Goal: Task Accomplishment & Management: Manage account settings

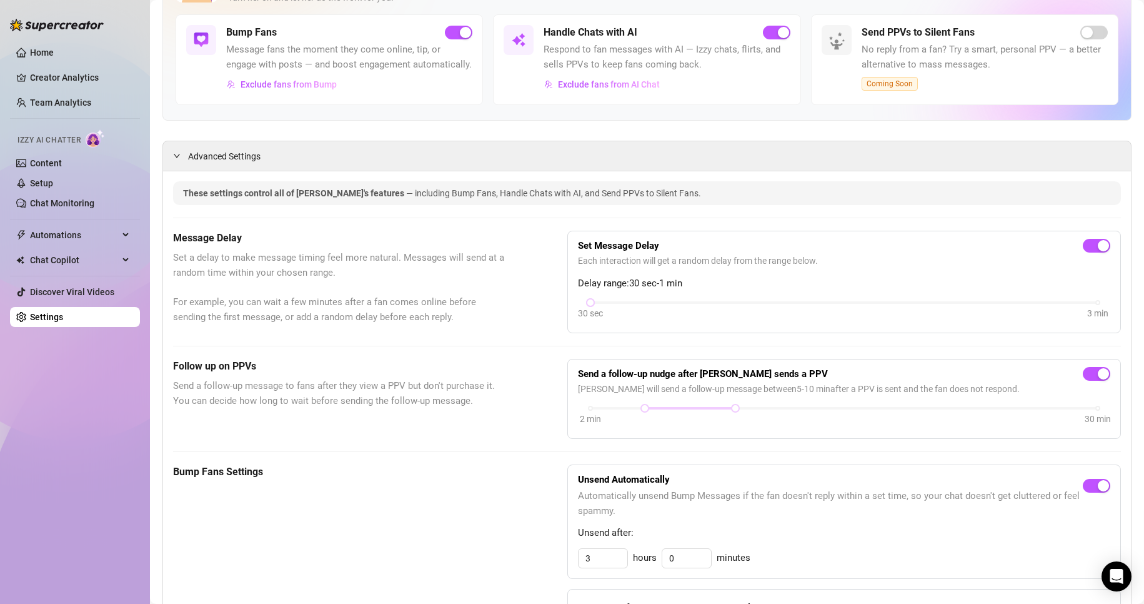
scroll to position [83, 0]
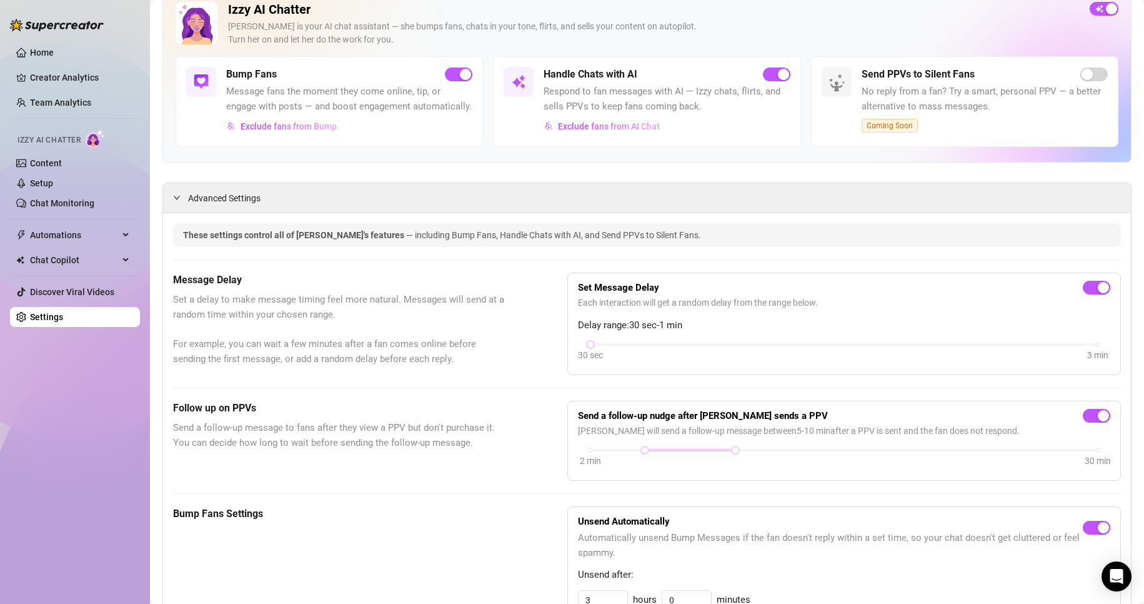
click at [43, 179] on link "Setup" at bounding box center [41, 183] width 23 height 10
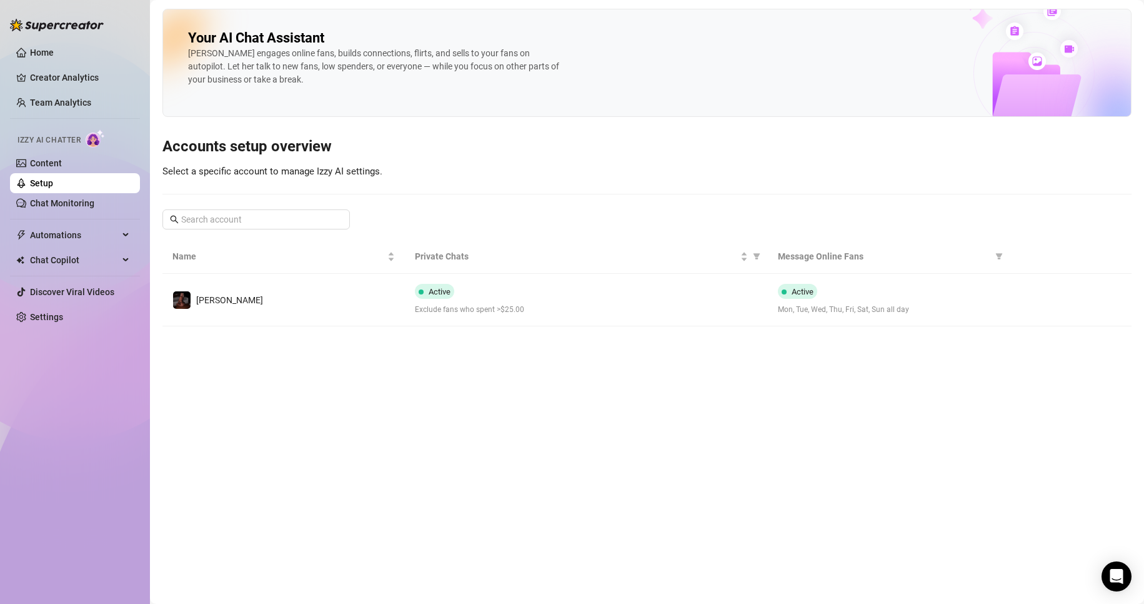
click at [1029, 298] on icon "right" at bounding box center [1030, 300] width 9 height 9
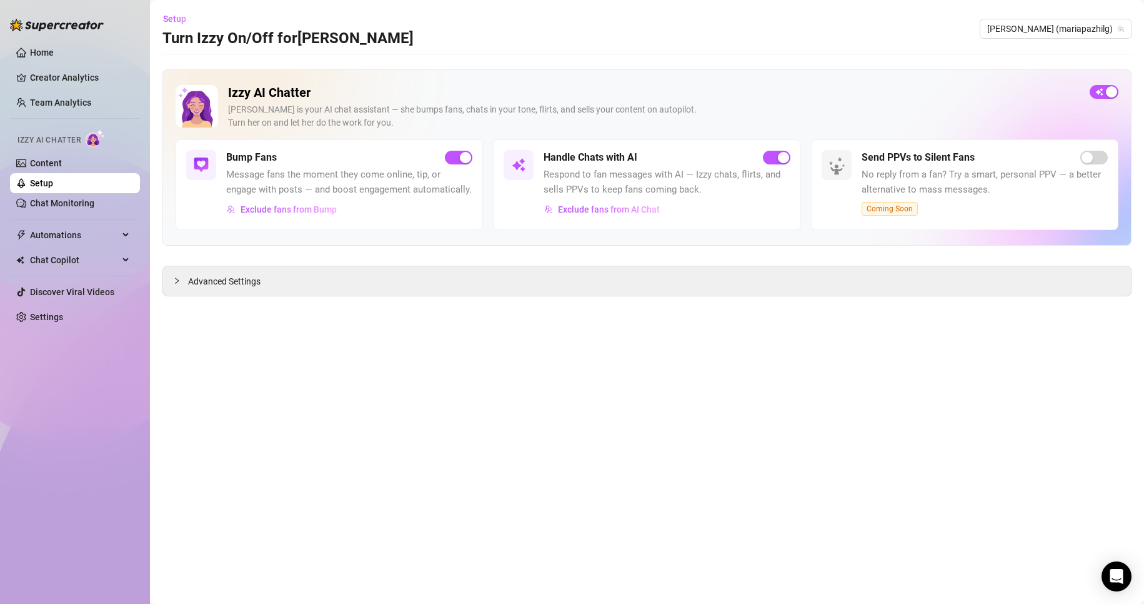
click at [271, 293] on div "Advanced Settings" at bounding box center [647, 280] width 968 height 29
click at [258, 281] on span "Advanced Settings" at bounding box center [224, 281] width 73 height 14
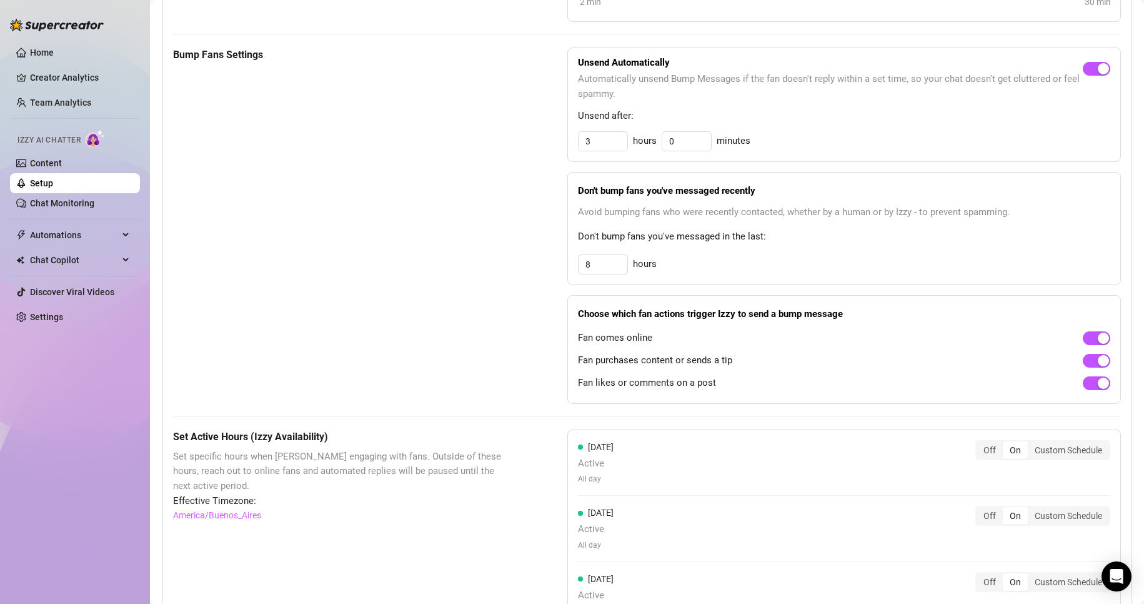
scroll to position [563, 0]
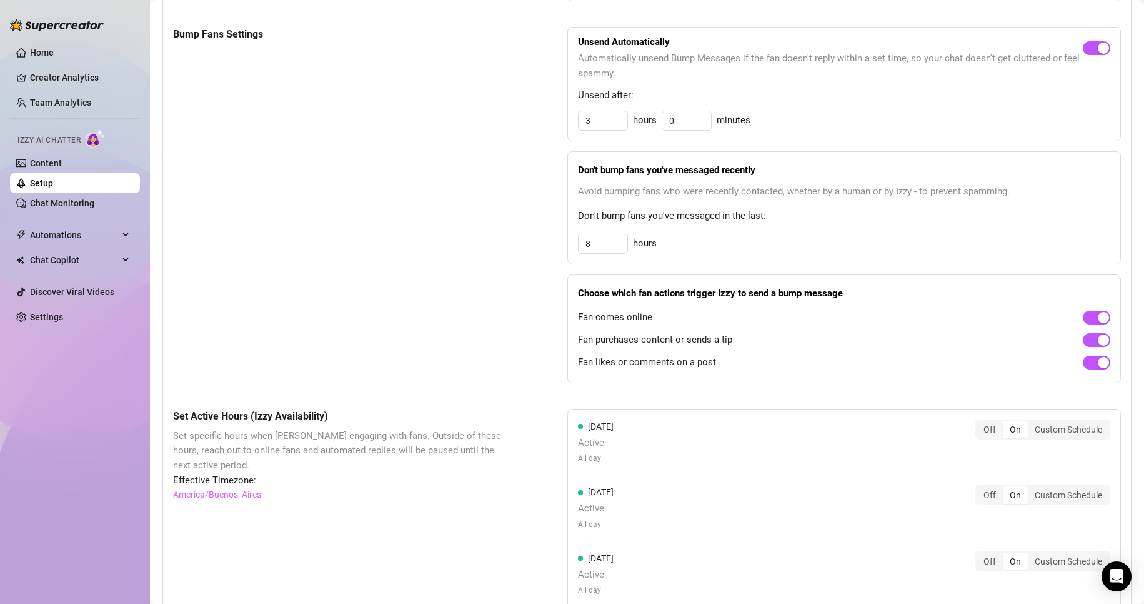
click at [60, 200] on link "Chat Monitoring" at bounding box center [62, 203] width 64 height 10
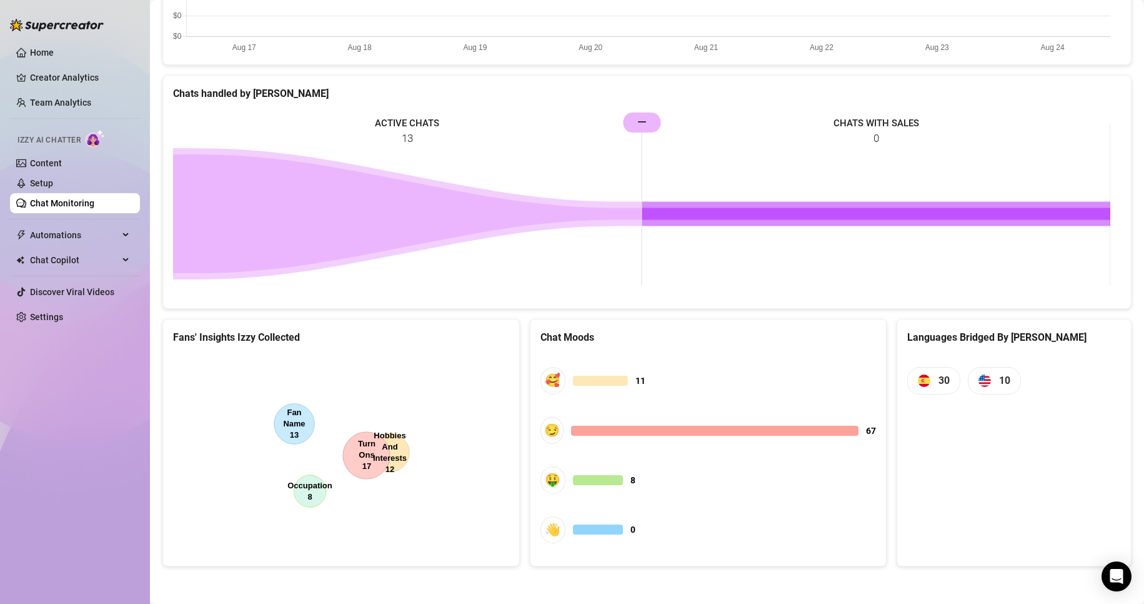
scroll to position [468, 0]
click at [1003, 381] on span "10" at bounding box center [1004, 381] width 11 height 16
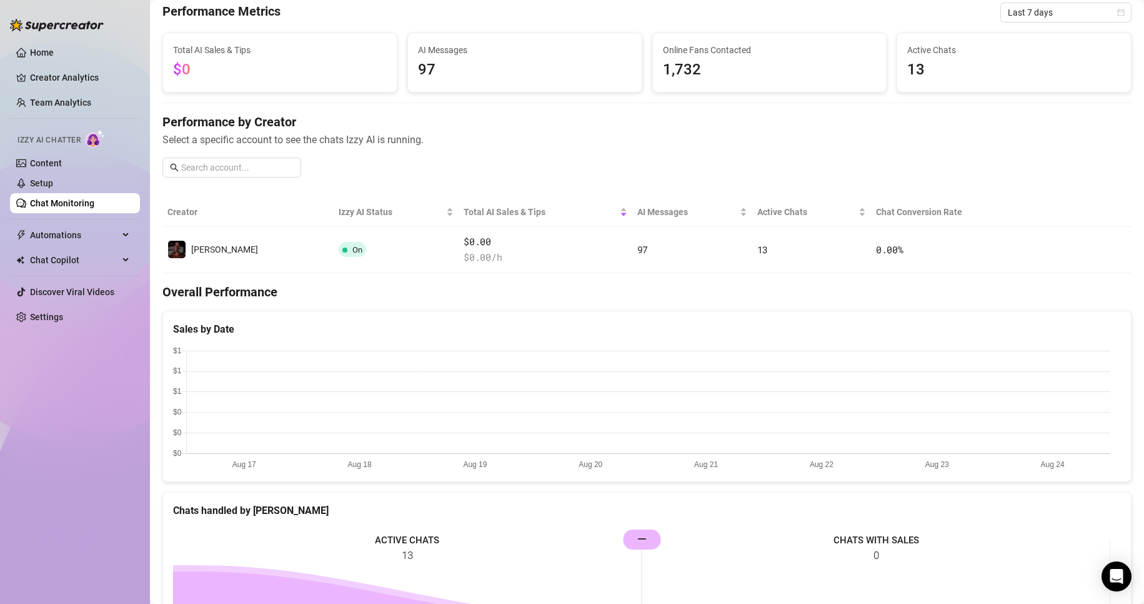
scroll to position [9, 0]
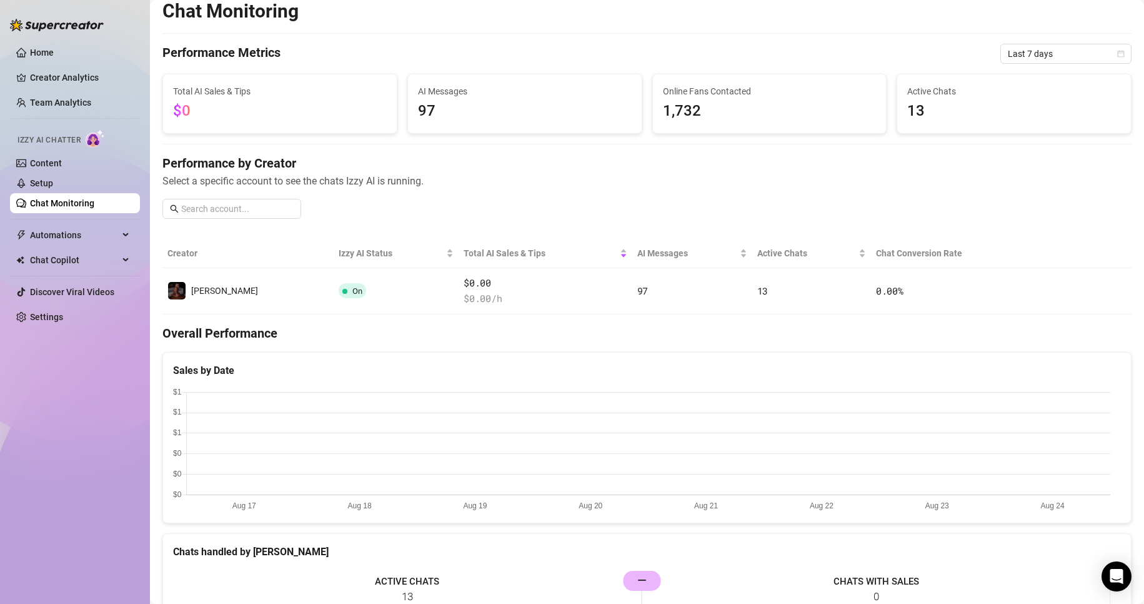
click at [63, 319] on link "Settings" at bounding box center [46, 317] width 33 height 10
